Goal: Obtain resource: Download file/media

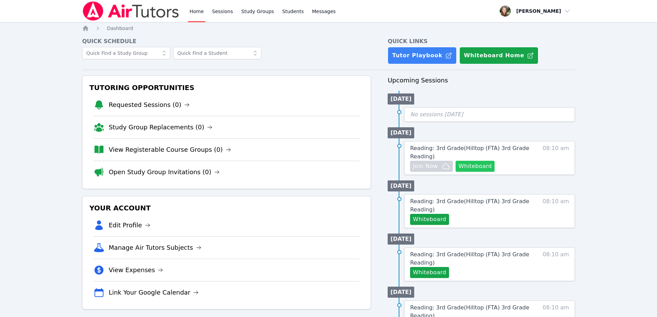
click at [473, 168] on button "Whiteboard" at bounding box center [474, 166] width 39 height 11
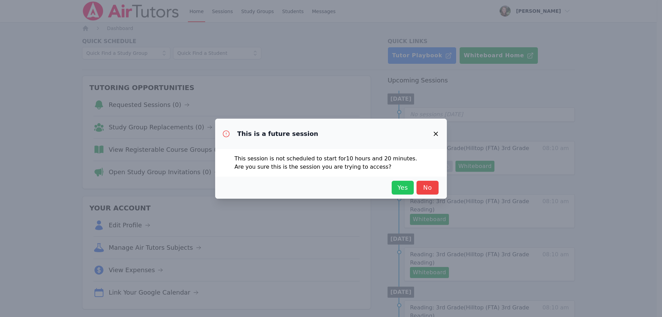
click at [396, 188] on span "Yes" at bounding box center [402, 188] width 15 height 10
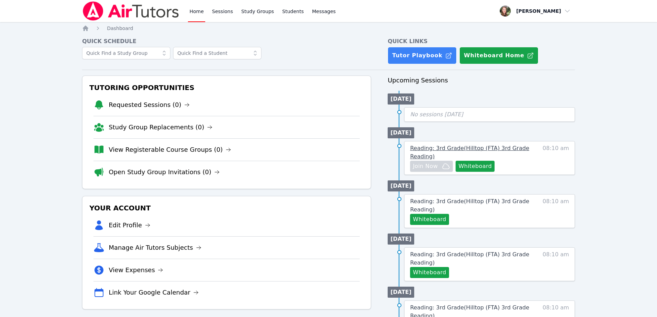
click at [496, 145] on span "Reading: 3rd Grade ( Hilltop (FTA) 3rd Grade Reading )" at bounding box center [469, 152] width 119 height 15
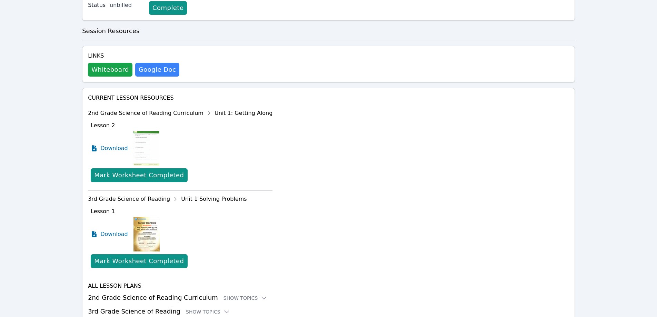
scroll to position [207, 0]
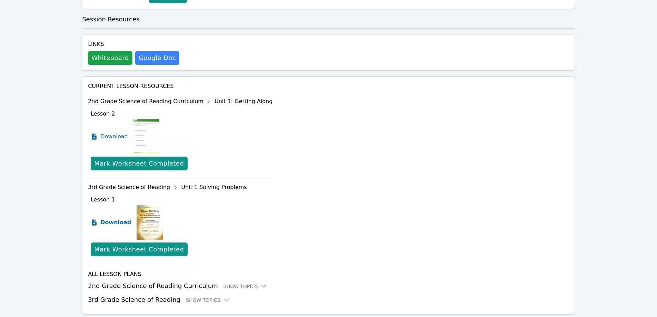
click at [107, 218] on span "Download" at bounding box center [115, 222] width 31 height 8
click at [203, 297] on div "Show Topics" at bounding box center [208, 300] width 44 height 7
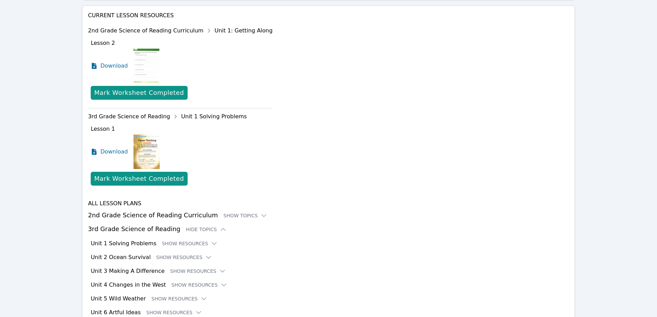
scroll to position [302, 0]
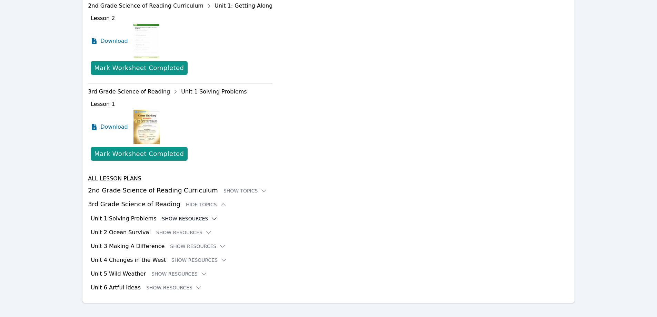
click at [211, 215] on icon at bounding box center [214, 218] width 7 height 7
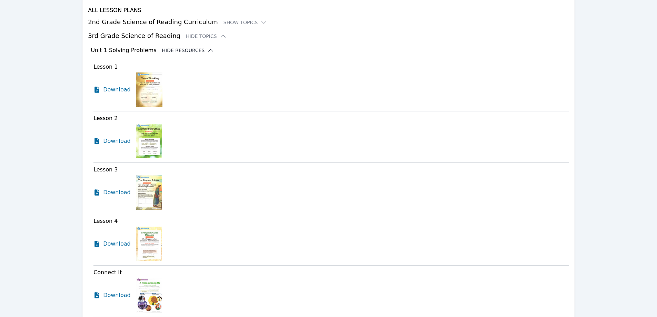
scroll to position [475, 0]
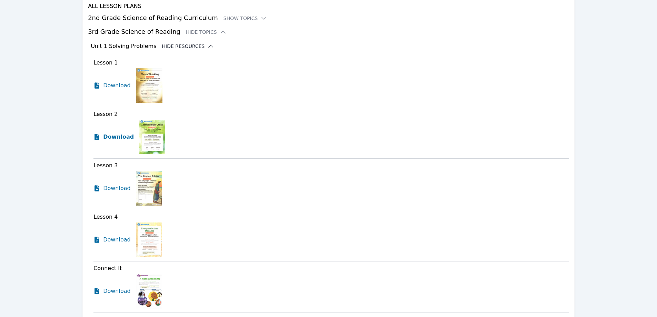
click at [115, 133] on span "Download" at bounding box center [118, 137] width 31 height 8
click at [115, 184] on span "Download" at bounding box center [118, 188] width 31 height 8
drag, startPoint x: 113, startPoint y: 228, endPoint x: 114, endPoint y: 233, distance: 4.8
click at [113, 235] on span "Download" at bounding box center [118, 239] width 31 height 8
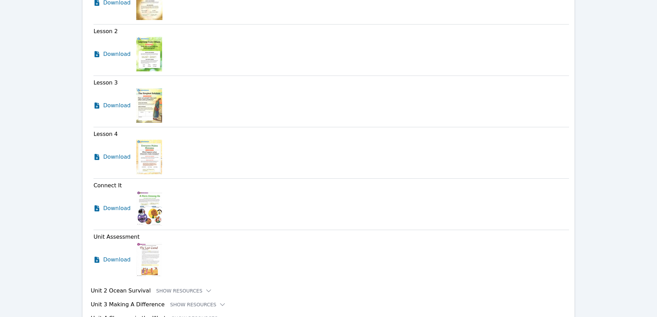
scroll to position [578, 0]
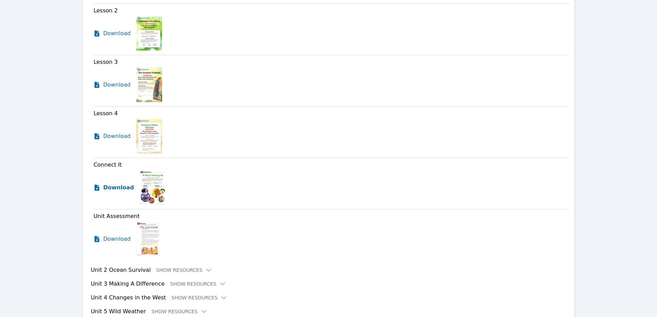
drag, startPoint x: 115, startPoint y: 179, endPoint x: 122, endPoint y: 184, distance: 8.6
click at [115, 183] on span "Download" at bounding box center [118, 187] width 31 height 8
click at [117, 235] on span "Download" at bounding box center [118, 239] width 31 height 8
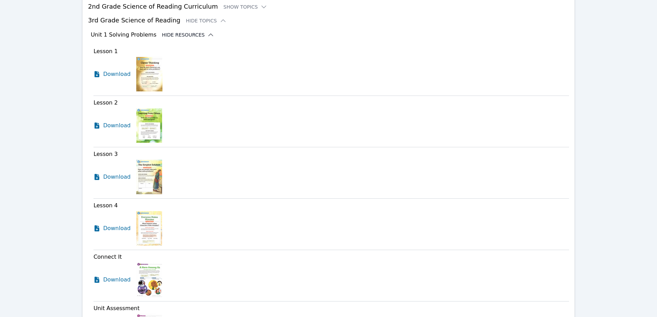
scroll to position [440, 0]
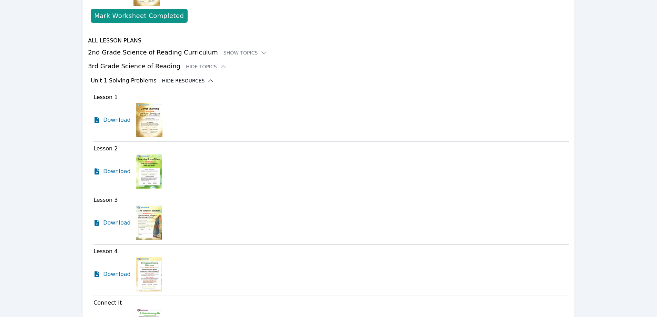
click at [207, 77] on icon at bounding box center [210, 80] width 7 height 7
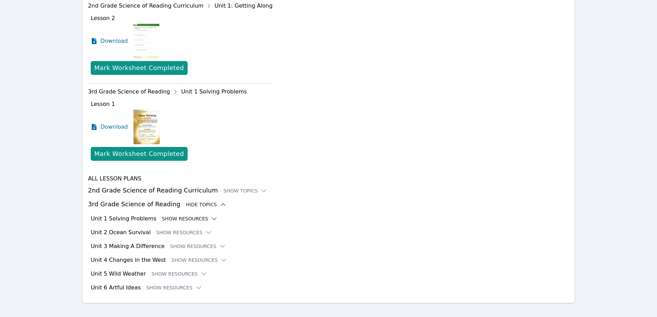
click at [220, 201] on icon at bounding box center [223, 204] width 7 height 7
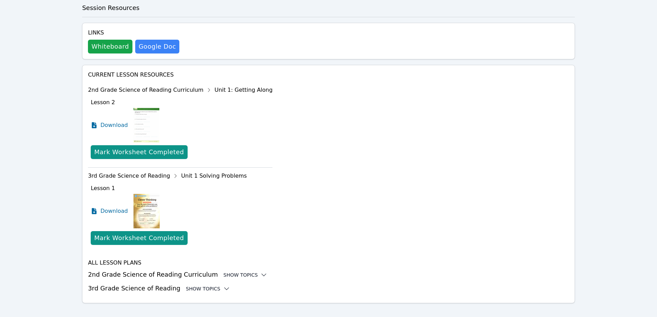
click at [260, 271] on icon at bounding box center [263, 274] width 7 height 7
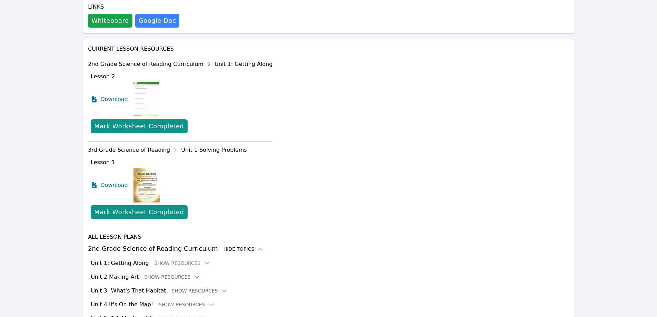
scroll to position [302, 0]
